Goal: Obtain resource: Obtain resource

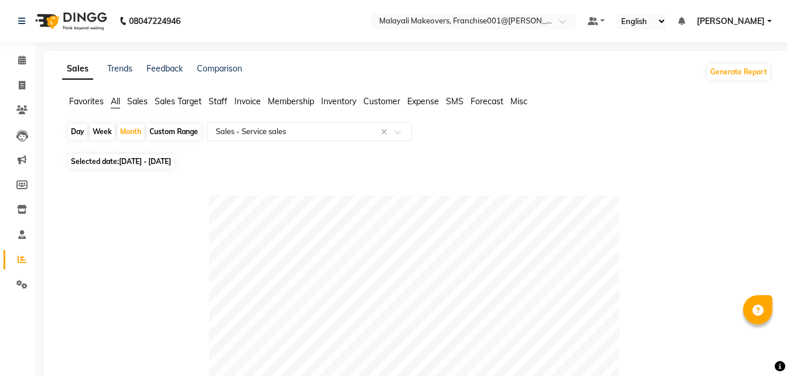
select select "full_report"
select select "csv"
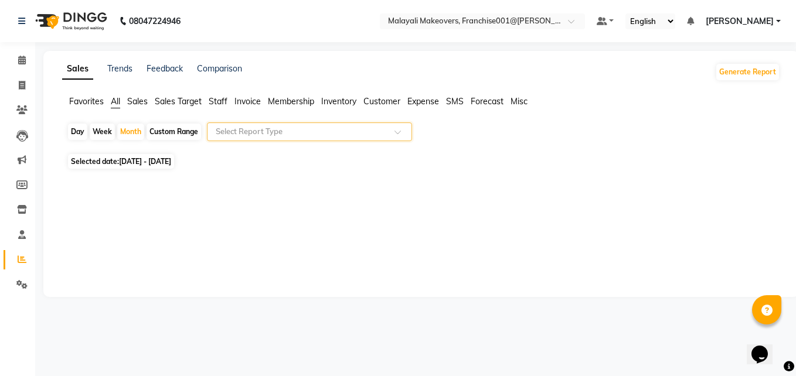
click at [395, 131] on span at bounding box center [401, 135] width 15 height 12
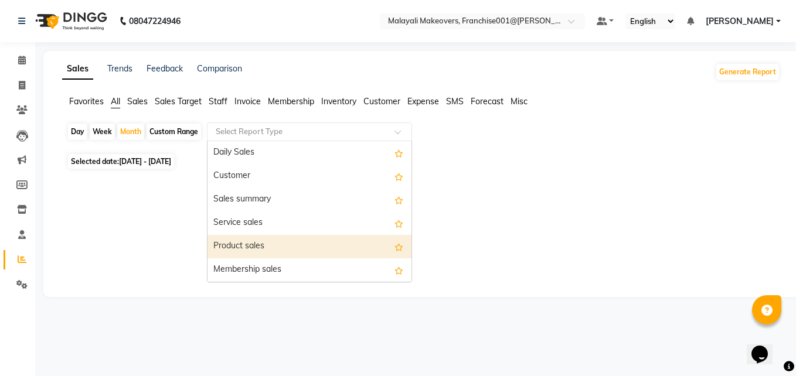
click at [265, 241] on div "Product sales" at bounding box center [309, 246] width 204 height 23
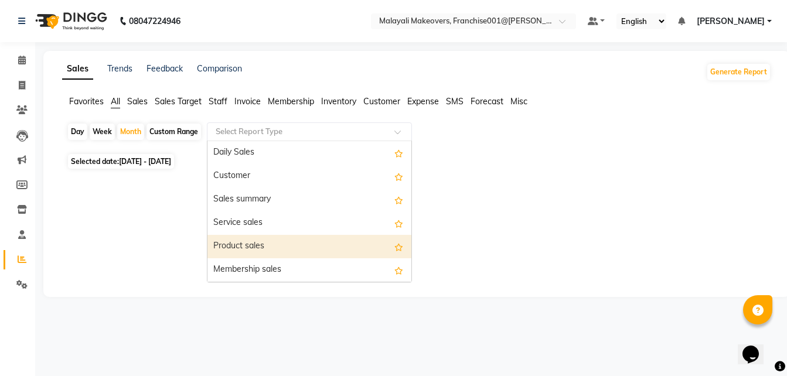
select select "full_report"
select select "csv"
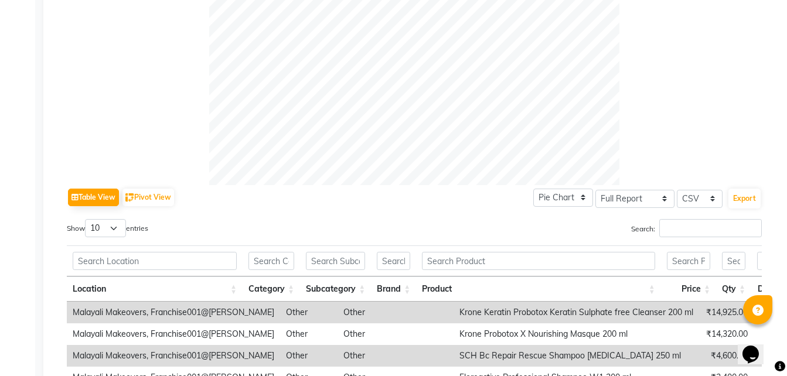
scroll to position [469, 0]
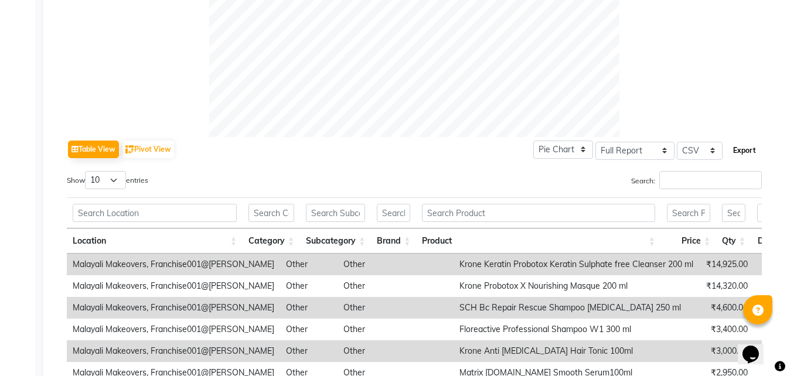
click at [750, 146] on button "Export" at bounding box center [744, 151] width 32 height 20
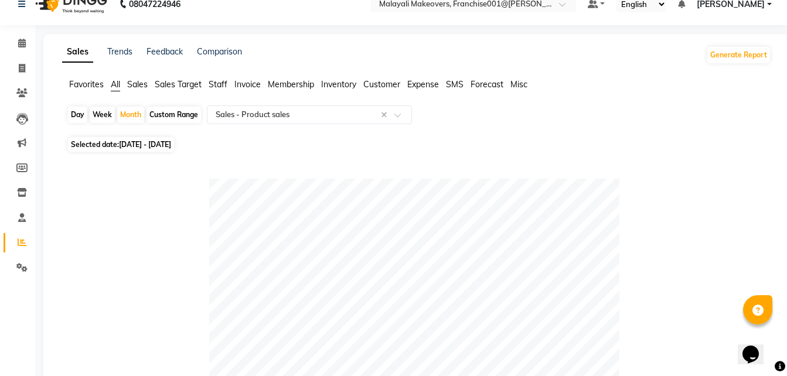
scroll to position [0, 0]
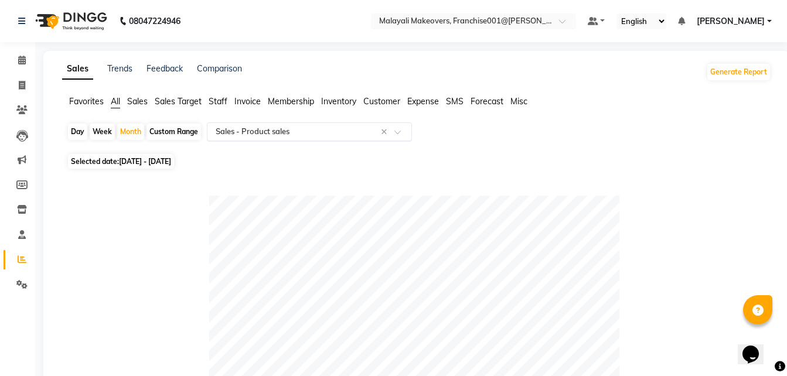
click at [345, 134] on input "text" at bounding box center [297, 132] width 169 height 12
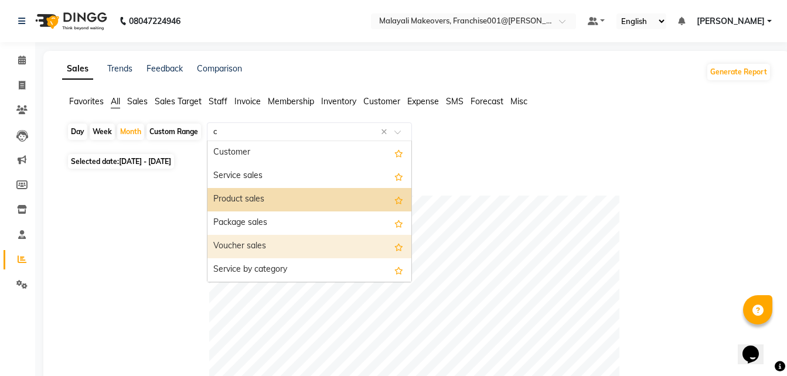
type input "ce"
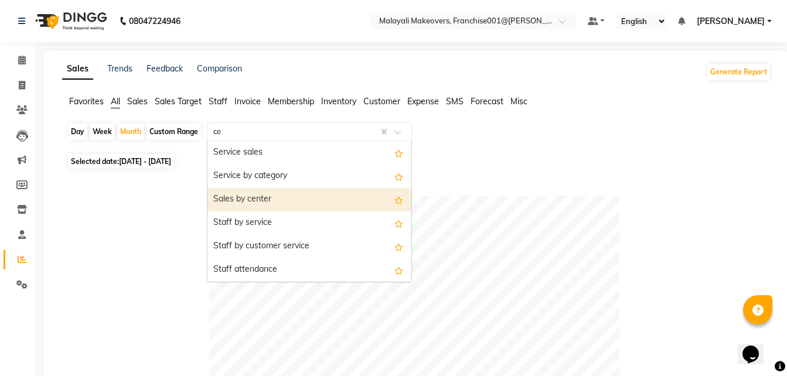
click at [277, 200] on div "Sales by center" at bounding box center [309, 199] width 204 height 23
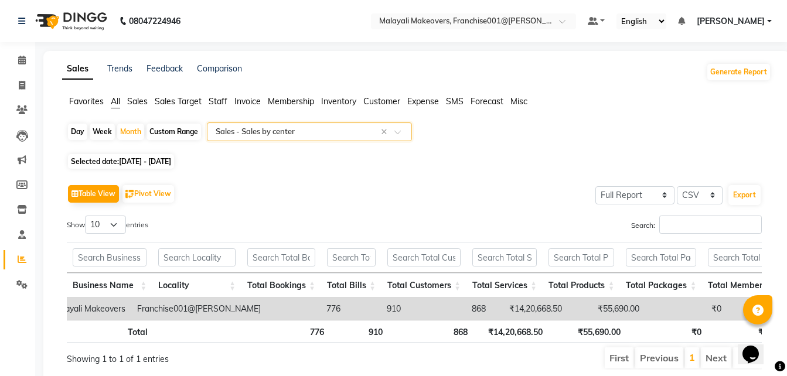
scroll to position [0, 21]
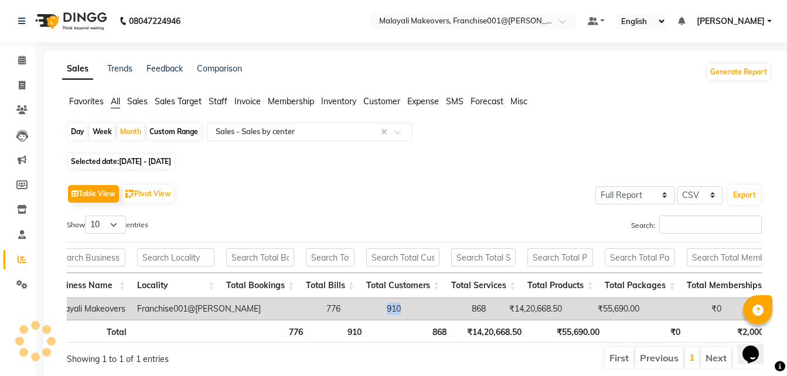
drag, startPoint x: 364, startPoint y: 308, endPoint x: 343, endPoint y: 309, distance: 21.7
click at [346, 309] on td "910" at bounding box center [376, 309] width 60 height 22
copy td "910"
drag, startPoint x: 449, startPoint y: 308, endPoint x: 425, endPoint y: 307, distance: 23.4
click at [425, 307] on td "868" at bounding box center [449, 309] width 85 height 22
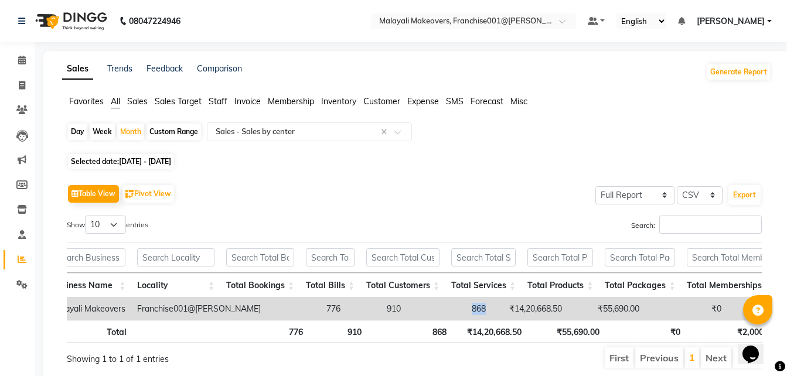
copy td "868"
drag, startPoint x: 605, startPoint y: 309, endPoint x: 561, endPoint y: 308, distance: 43.4
click at [561, 308] on tr "Malayali Makeovers Franchise001@[PERSON_NAME] 776 910 868 ₹14,20,668.50 ₹55,690…" at bounding box center [674, 309] width 1257 height 22
copy td "55,690.00"
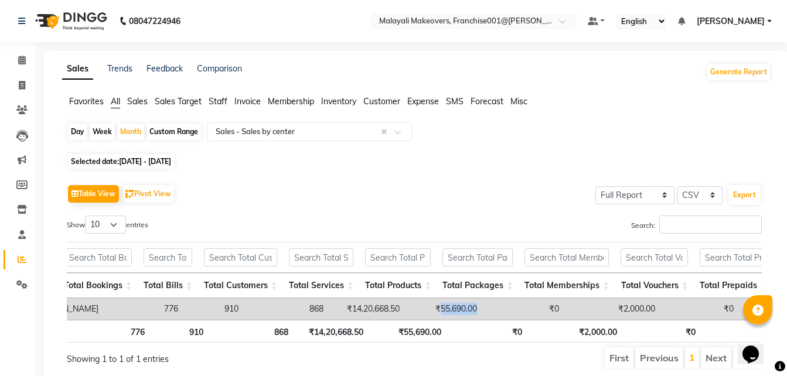
scroll to position [0, 183]
drag, startPoint x: 616, startPoint y: 306, endPoint x: 581, endPoint y: 305, distance: 35.2
click at [581, 305] on td "₹2,000.00" at bounding box center [613, 309] width 96 height 22
copy td "2,000.00"
